Goal: Transaction & Acquisition: Purchase product/service

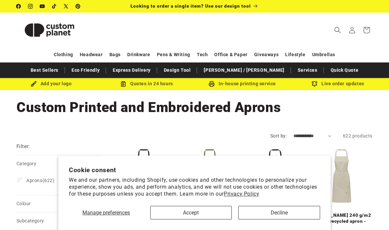
click at [217, 213] on button "Accept" at bounding box center [191, 213] width 82 height 14
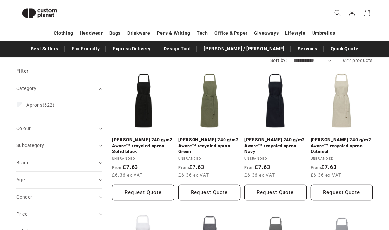
scroll to position [73, 0]
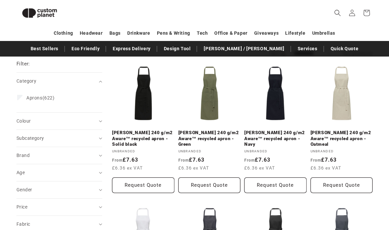
click at [339, 134] on link "[PERSON_NAME] 240 g/m2 Aware™ recycled apron - Oatmeal" at bounding box center [342, 138] width 62 height 17
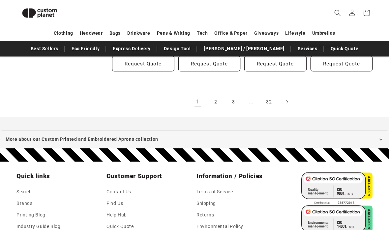
scroll to position [745, 0]
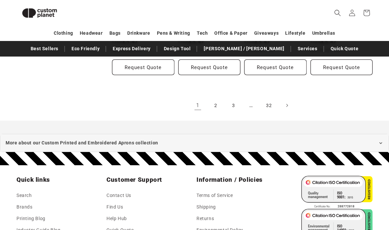
click at [213, 101] on link "2" at bounding box center [216, 105] width 15 height 15
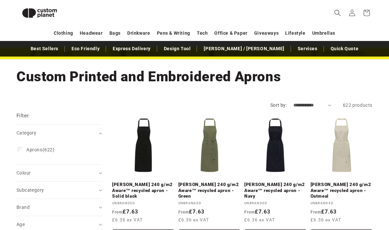
scroll to position [0, 0]
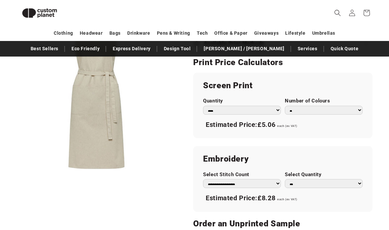
scroll to position [381, 0]
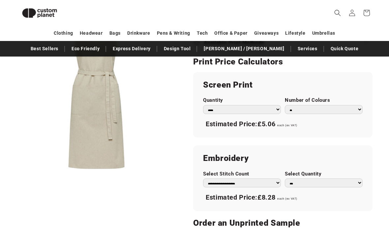
click at [328, 179] on select "** ** *** *** *** **** **** ****" at bounding box center [324, 183] width 78 height 9
select select "*"
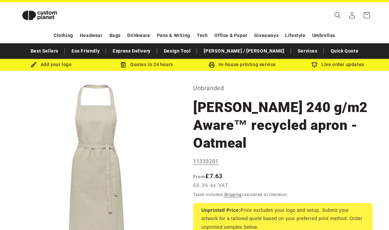
scroll to position [0, 0]
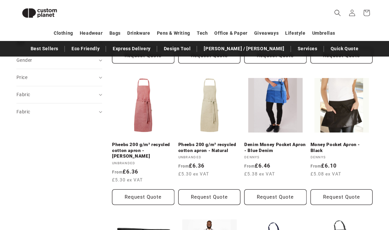
scroll to position [215, 0]
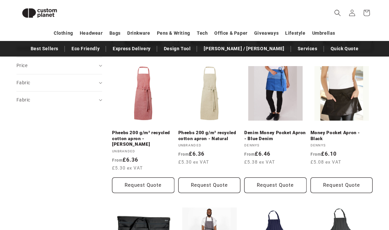
click at [326, 131] on link "Money Pocket Apron - Black" at bounding box center [342, 136] width 62 height 12
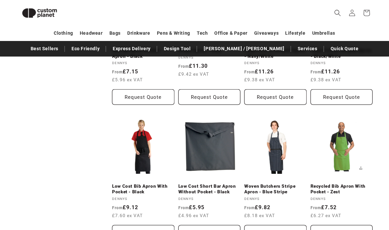
scroll to position [415, 0]
